Goal: Task Accomplishment & Management: Manage account settings

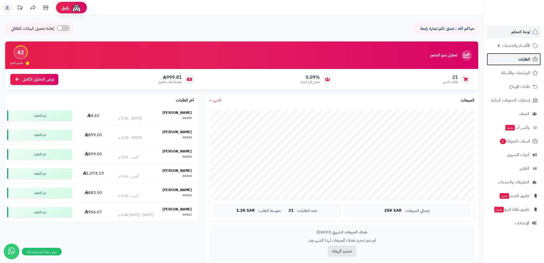
click at [526, 57] on span "الطلبات" at bounding box center [525, 59] width 12 height 7
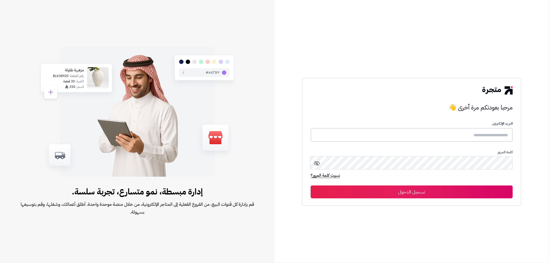
type input "*******"
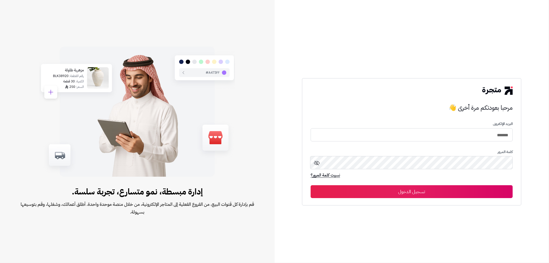
click at [421, 191] on button "تسجيل الدخول" at bounding box center [411, 191] width 202 height 13
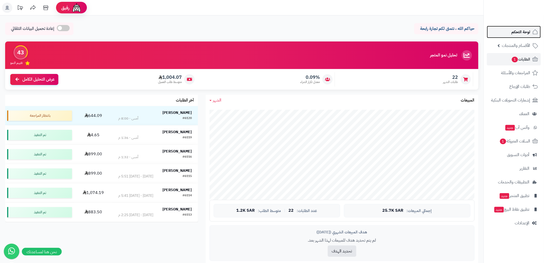
click at [525, 32] on span "لوحة التحكم" at bounding box center [521, 31] width 19 height 7
click at [523, 30] on span "لوحة التحكم" at bounding box center [521, 31] width 19 height 7
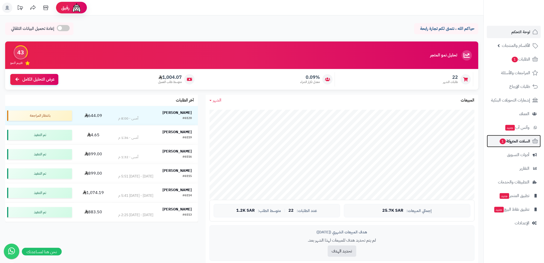
click at [525, 145] on link "السلات المتروكة 1" at bounding box center [514, 141] width 54 height 12
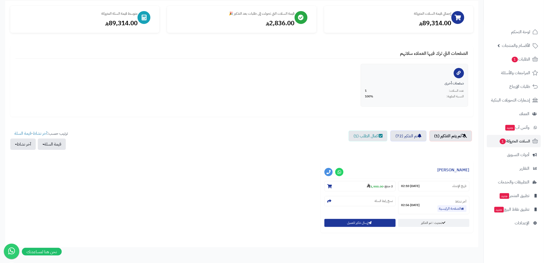
scroll to position [83, 0]
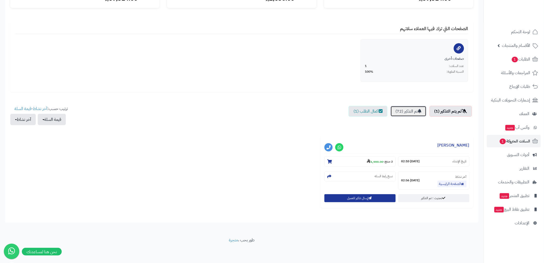
click at [405, 111] on link "تم التذكير (72)" at bounding box center [409, 111] width 36 height 11
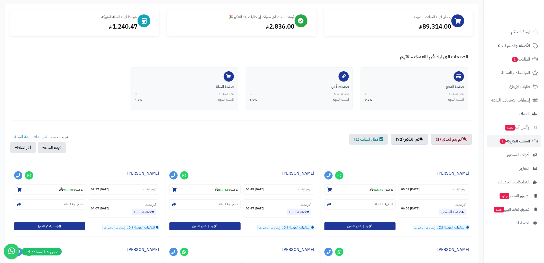
scroll to position [25, 0]
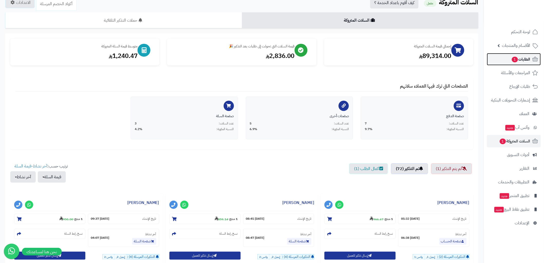
click at [524, 56] on span "الطلبات 1" at bounding box center [521, 59] width 19 height 7
click at [520, 58] on span "الطلبات 1" at bounding box center [521, 59] width 19 height 7
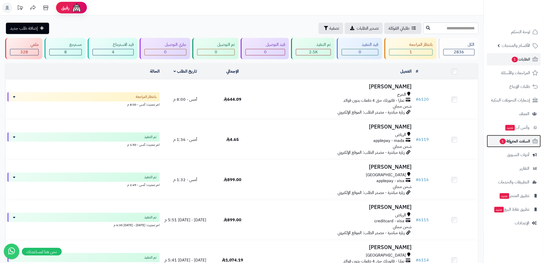
click at [521, 144] on span "السلات المتروكة 1" at bounding box center [514, 140] width 31 height 7
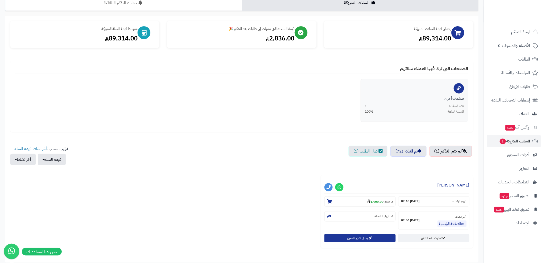
scroll to position [57, 0]
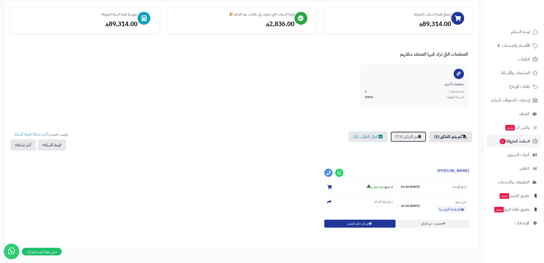
click at [418, 138] on link "تم التذكير (72)" at bounding box center [409, 136] width 36 height 11
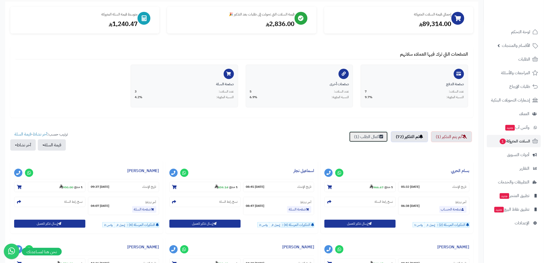
click at [363, 138] on link "اكمال الطلب (1)" at bounding box center [368, 136] width 39 height 11
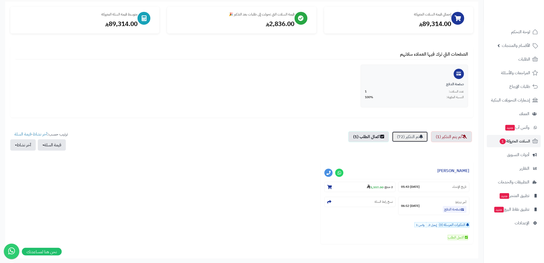
click at [403, 137] on link "تم التذكير (72)" at bounding box center [410, 136] width 36 height 11
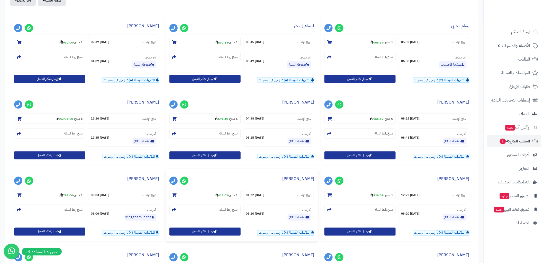
scroll to position [200, 0]
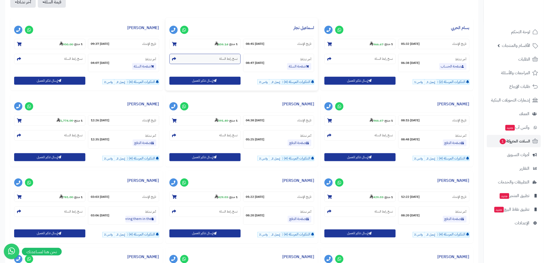
click at [181, 60] on section "نسخ رابط السلة" at bounding box center [204, 59] width 71 height 10
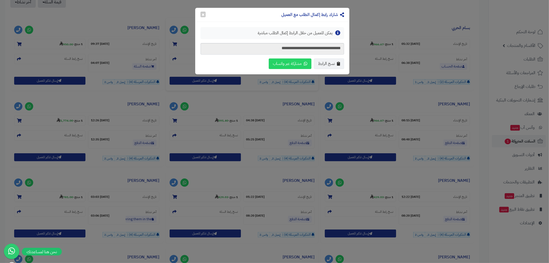
drag, startPoint x: 338, startPoint y: 63, endPoint x: 269, endPoint y: 44, distance: 71.4
click at [338, 62] on icon "button" at bounding box center [338, 63] width 3 height 4
click at [202, 13] on button "×" at bounding box center [202, 14] width 5 height 6
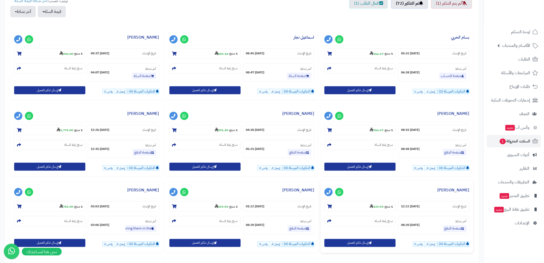
scroll to position [143, 0]
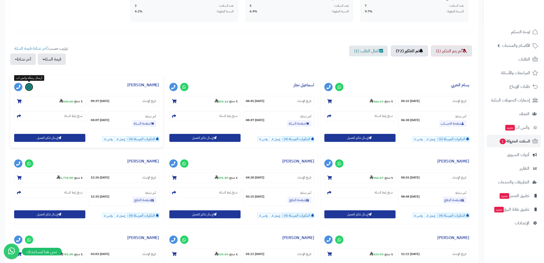
click at [31, 87] on link at bounding box center [29, 87] width 8 height 8
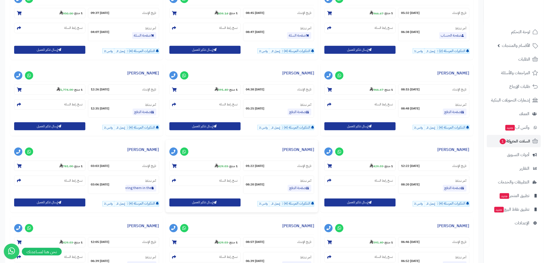
scroll to position [140, 0]
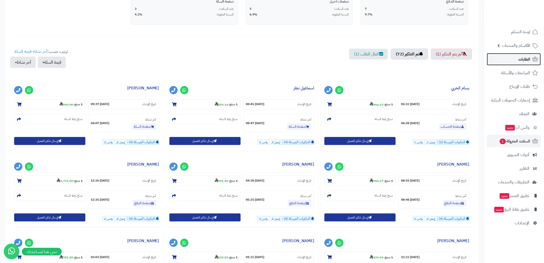
click at [531, 58] on span "الطلبات" at bounding box center [525, 59] width 12 height 7
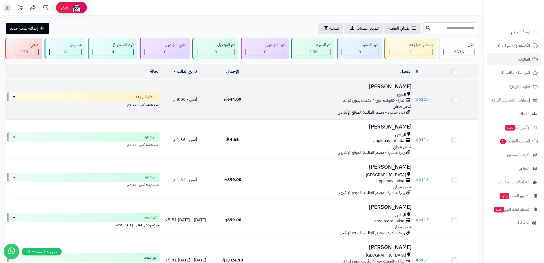
click at [387, 112] on span "زيارة مباشرة - مصدر الطلب: الموقع الإلكتروني" at bounding box center [371, 112] width 67 height 6
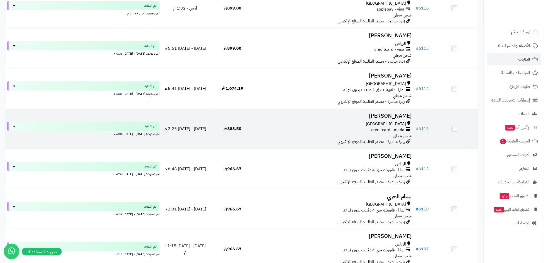
click at [362, 114] on h3 "[PERSON_NAME]" at bounding box center [334, 116] width 153 height 6
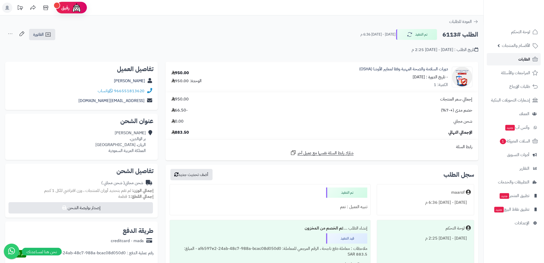
click at [527, 56] on span "الطلبات" at bounding box center [525, 59] width 12 height 7
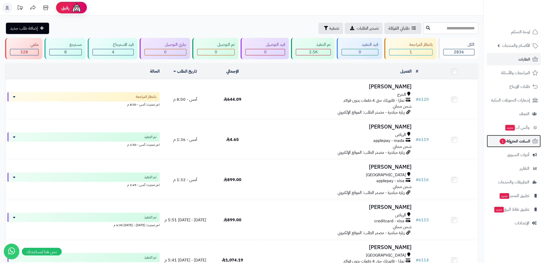
click at [522, 140] on span "السلات المتروكة 1" at bounding box center [514, 140] width 31 height 7
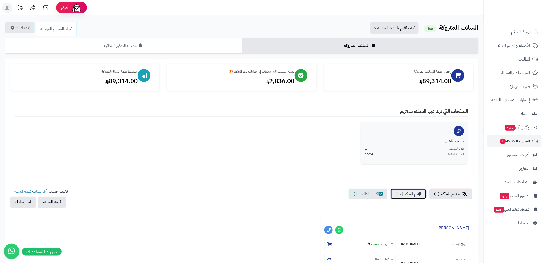
click at [411, 192] on link "تم التذكير (72)" at bounding box center [409, 193] width 36 height 11
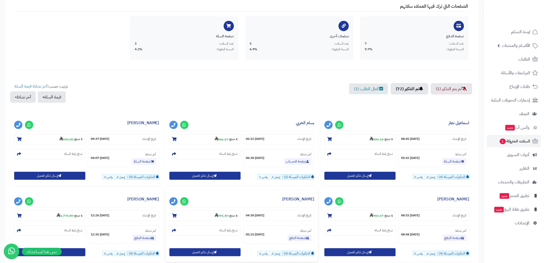
scroll to position [86, 0]
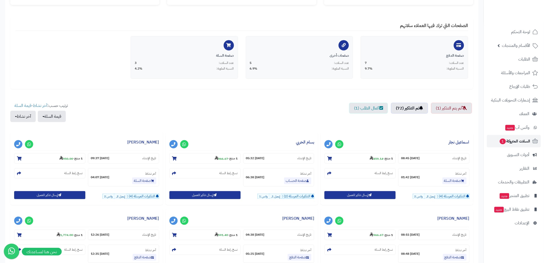
click at [522, 141] on span "السلات المتروكة 1" at bounding box center [514, 140] width 31 height 7
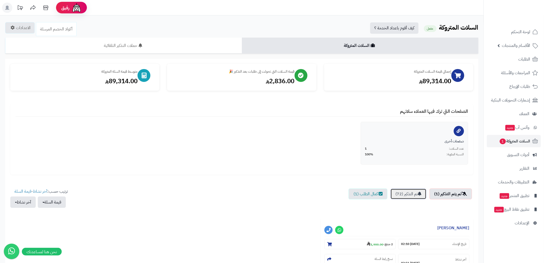
click at [411, 193] on link "تم التذكير (72)" at bounding box center [409, 193] width 36 height 11
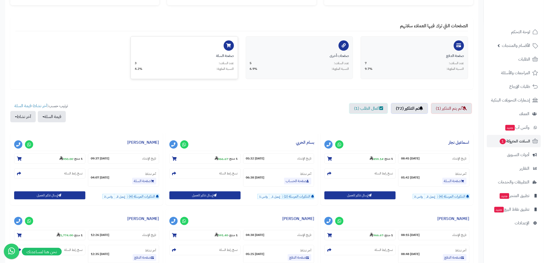
scroll to position [114, 0]
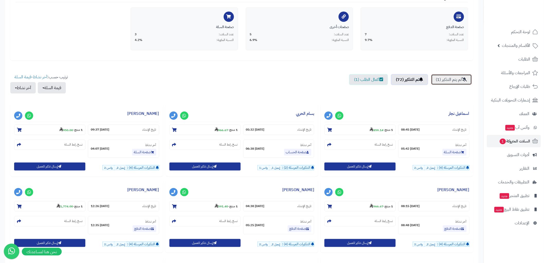
click at [452, 80] on link "لم يتم التذكير (1)" at bounding box center [451, 79] width 41 height 11
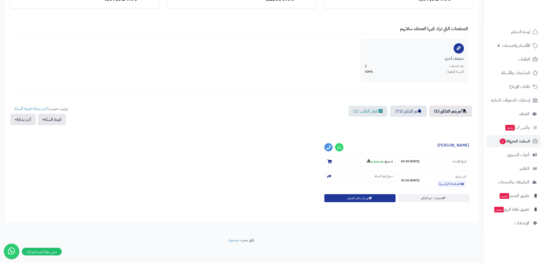
scroll to position [83, 0]
click at [408, 111] on link "تم التذكير (72)" at bounding box center [409, 111] width 36 height 11
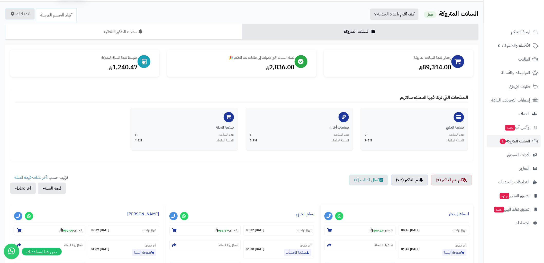
scroll to position [0, 0]
